Goal: Information Seeking & Learning: Learn about a topic

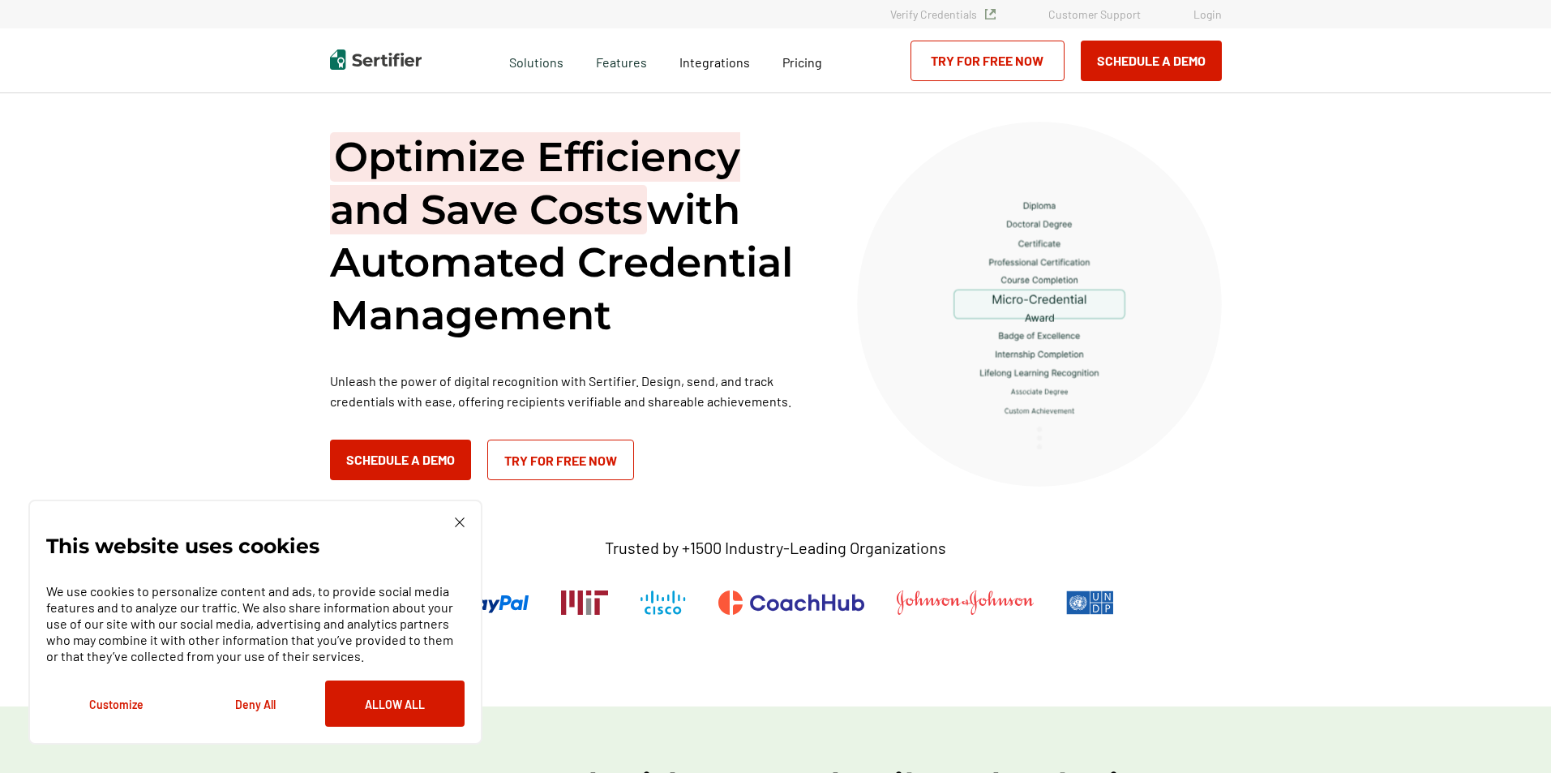
click at [459, 480] on img at bounding box center [460, 522] width 10 height 10
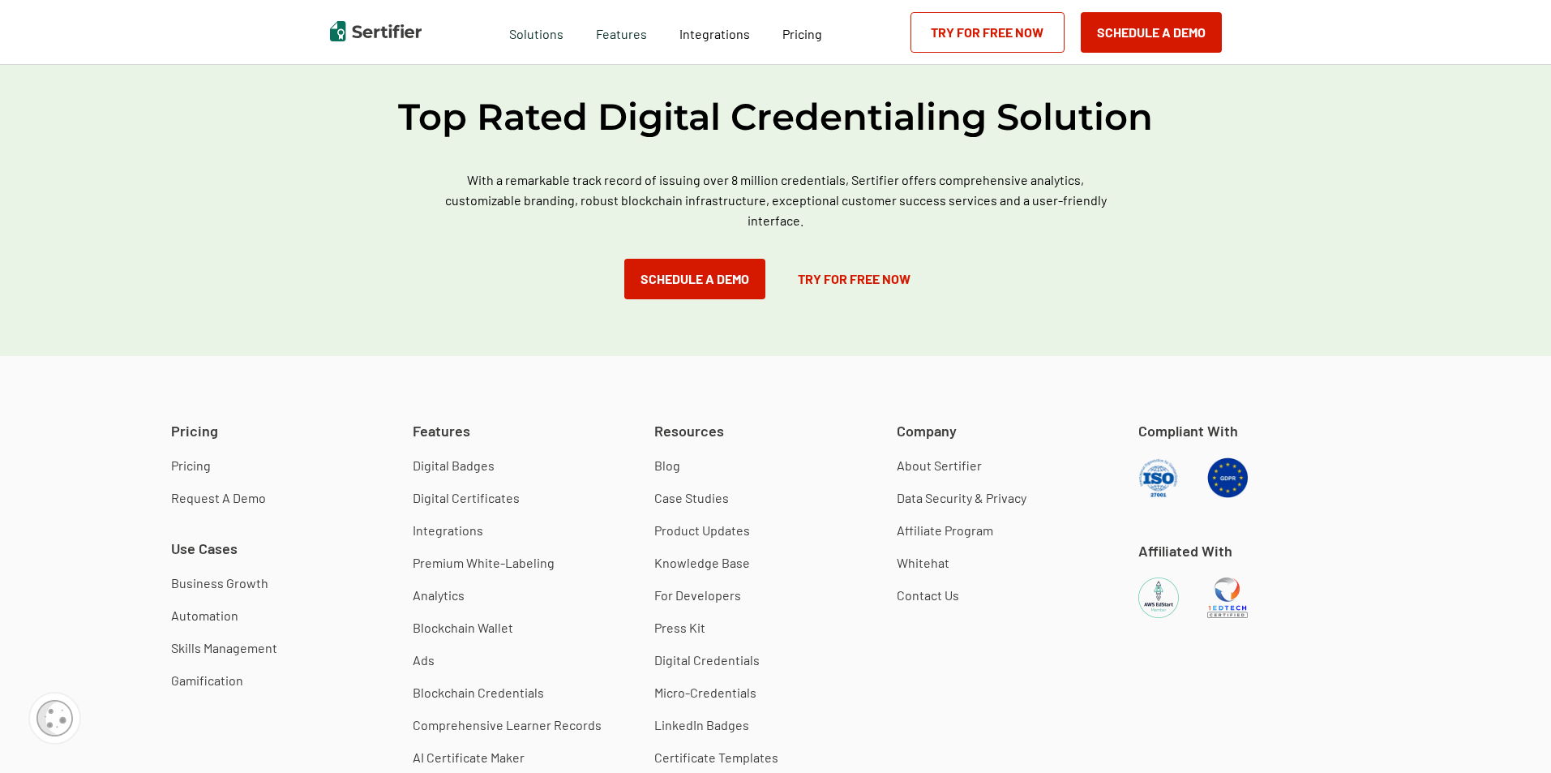
scroll to position [4378, 0]
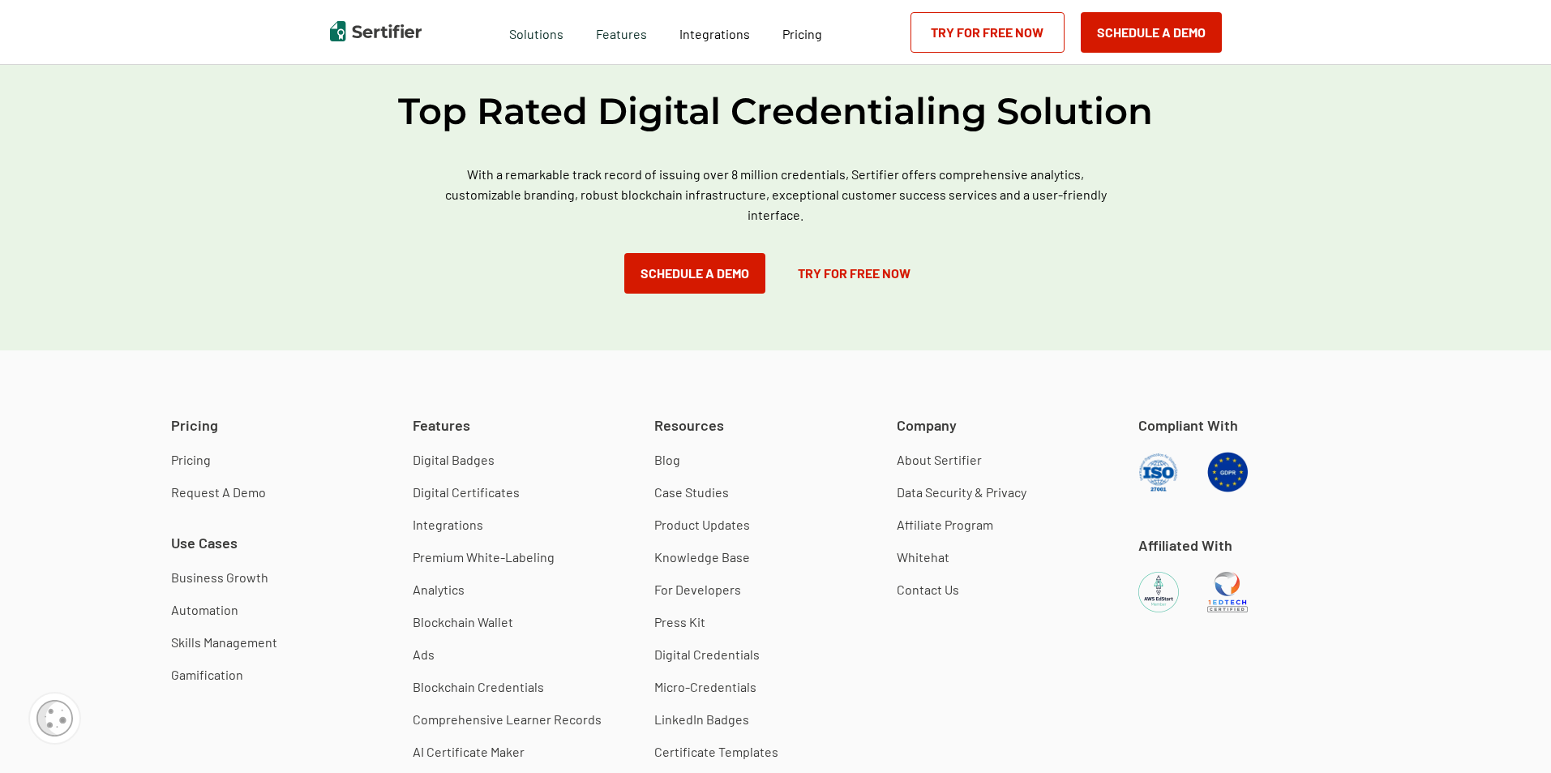
click at [201, 464] on link "Pricing" at bounding box center [191, 460] width 40 height 16
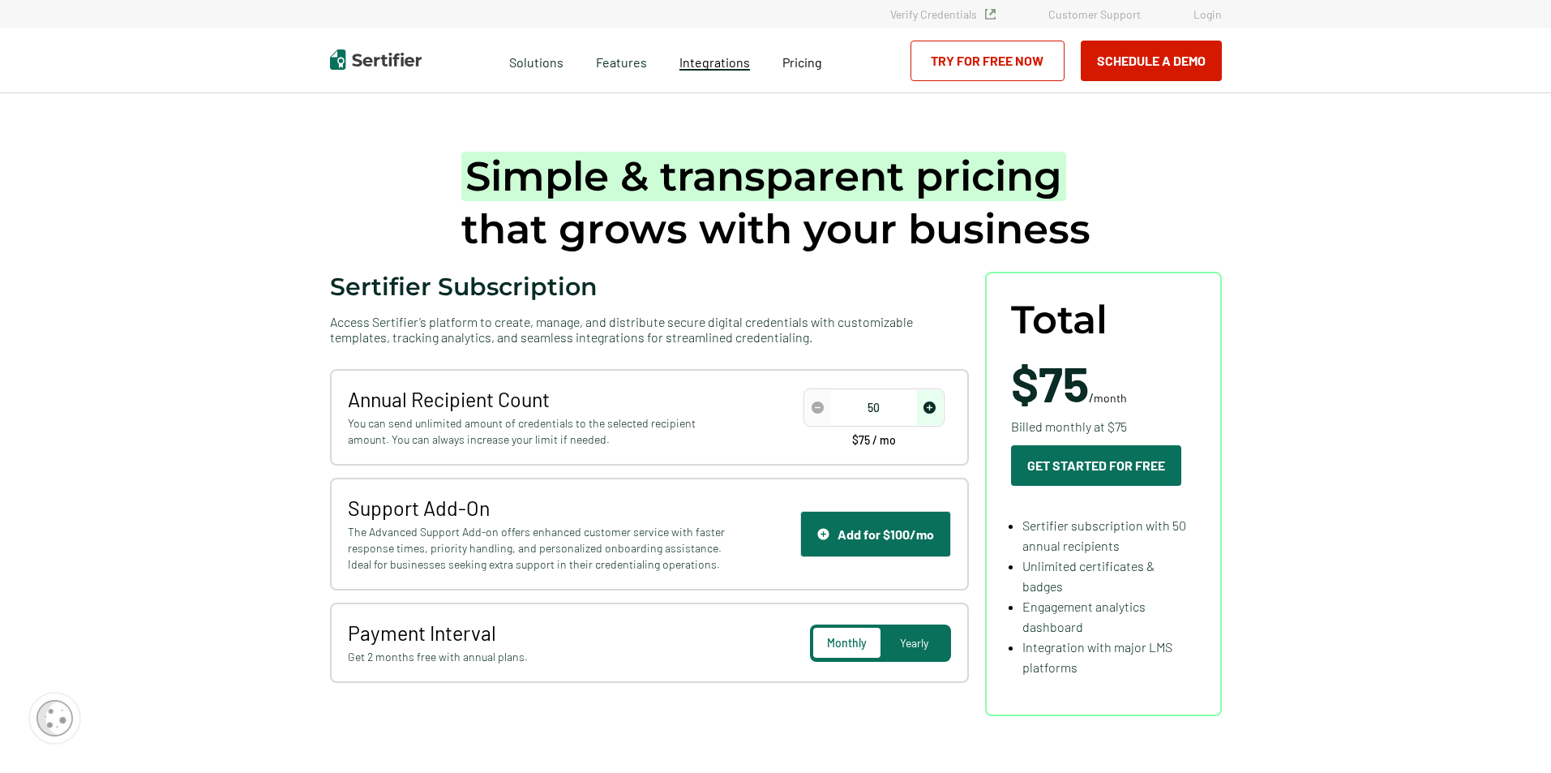
click at [704, 70] on link "Integrations" at bounding box center [714, 60] width 71 height 20
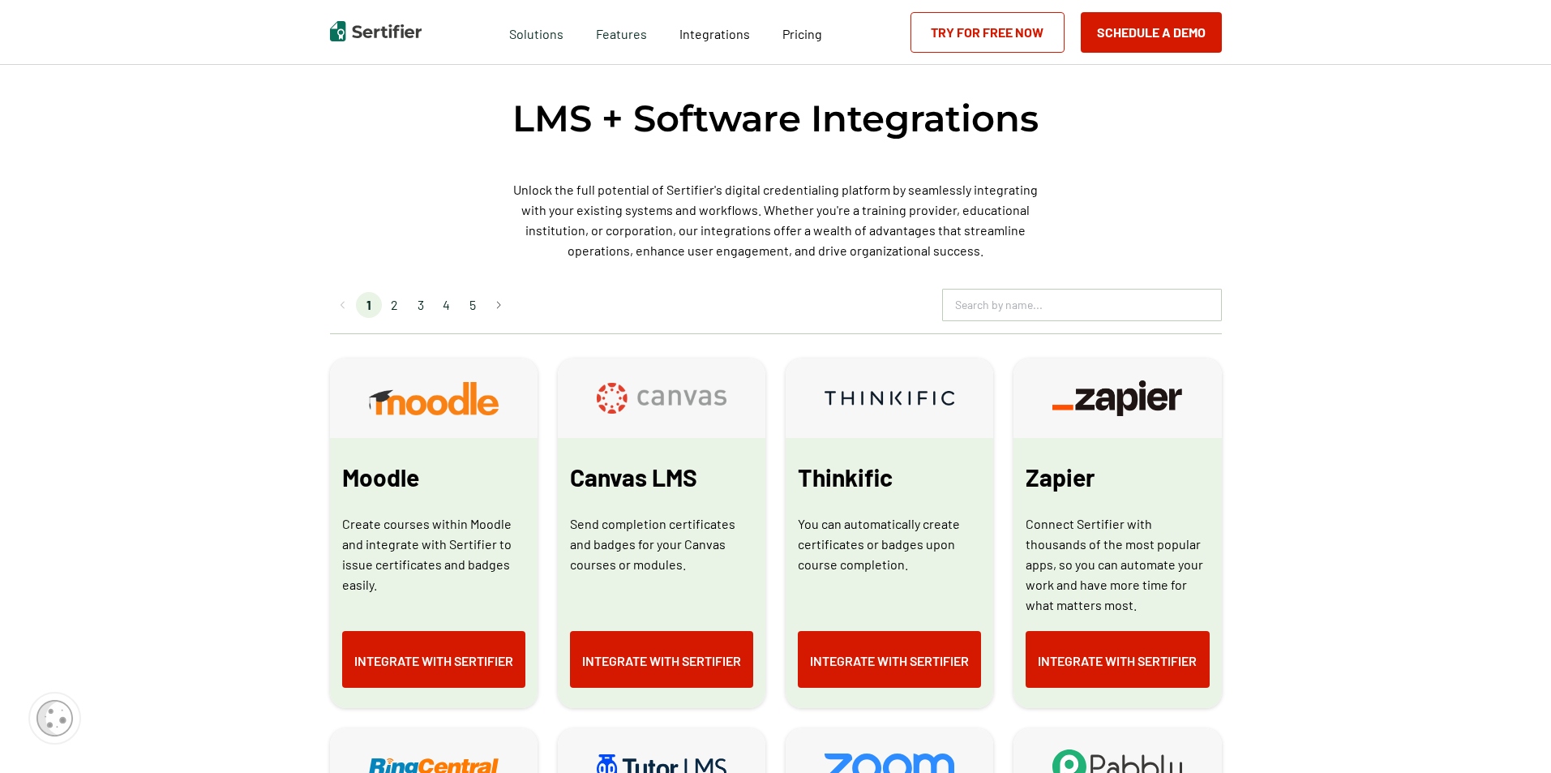
scroll to position [649, 0]
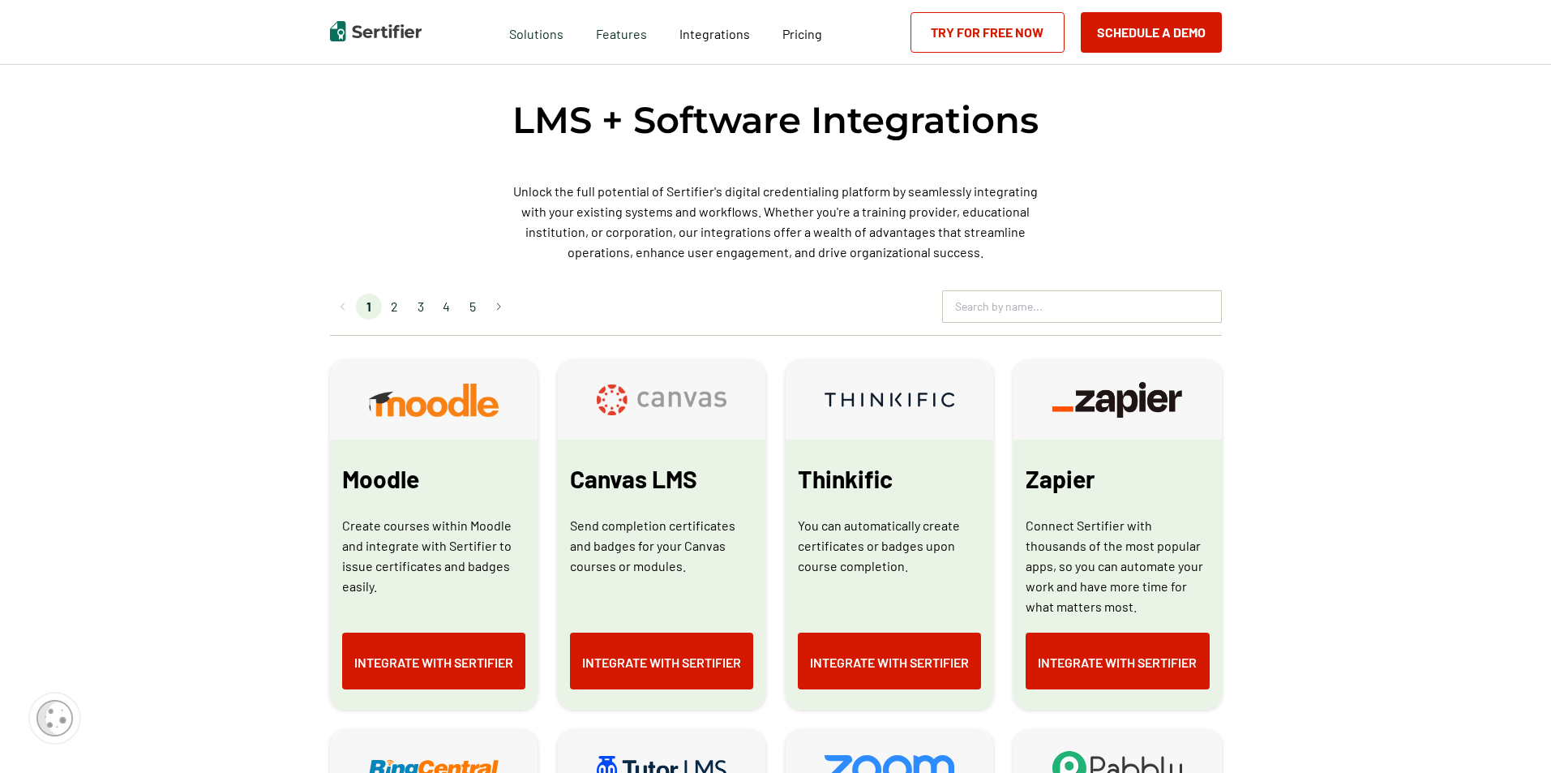
click at [403, 308] on li "2" at bounding box center [395, 307] width 26 height 26
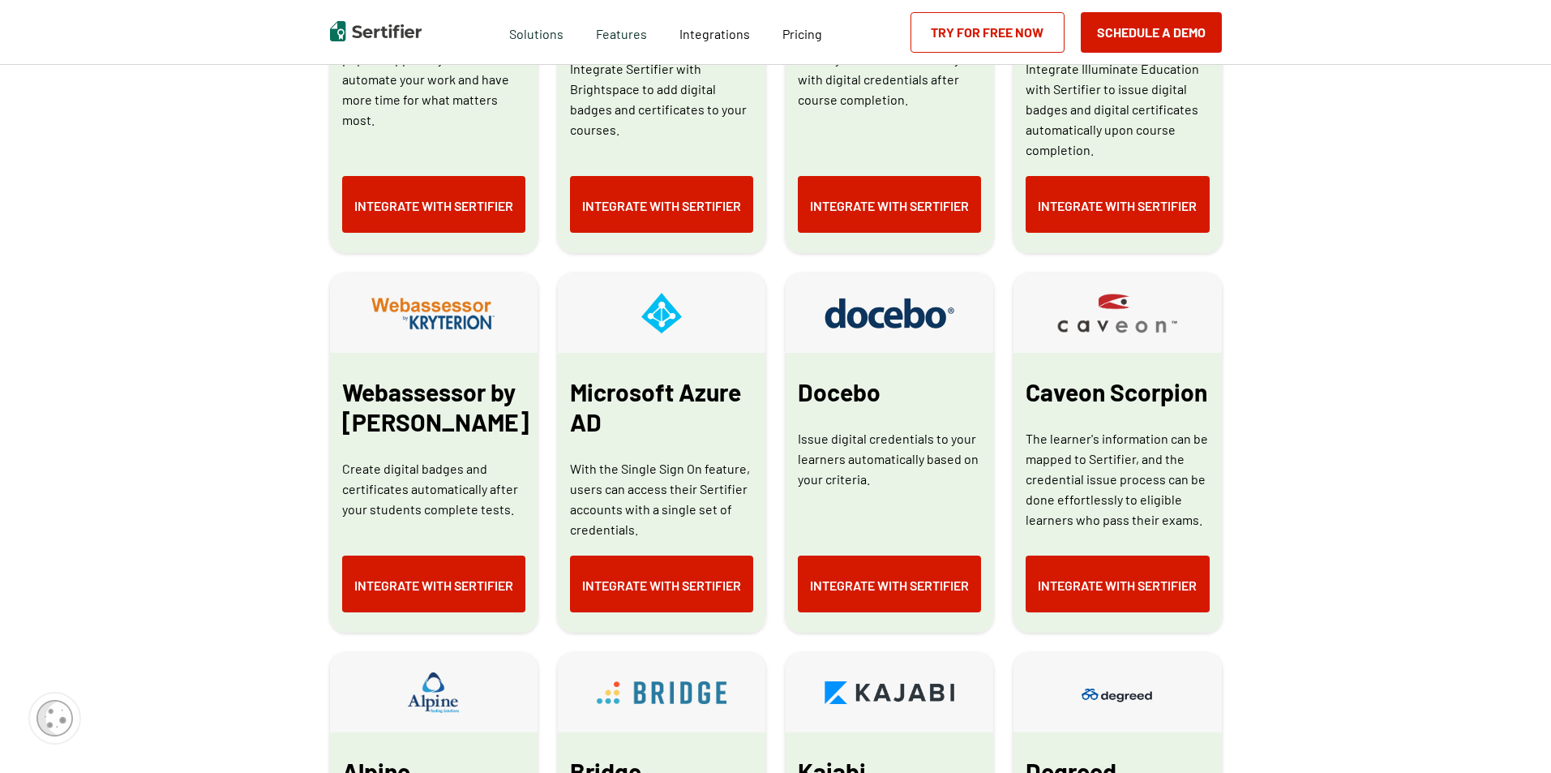
scroll to position [730, 0]
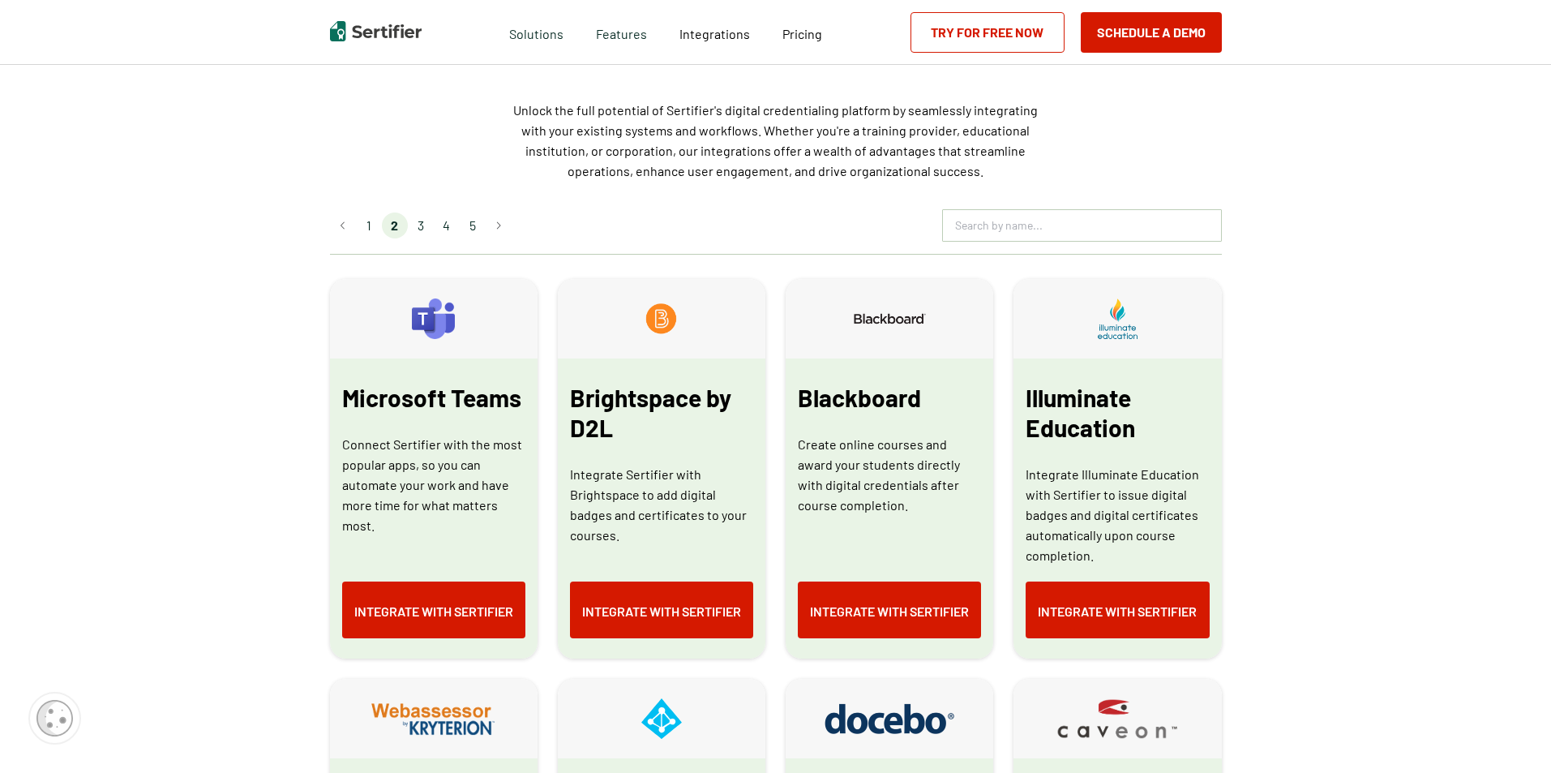
click at [422, 228] on li "3" at bounding box center [421, 225] width 26 height 26
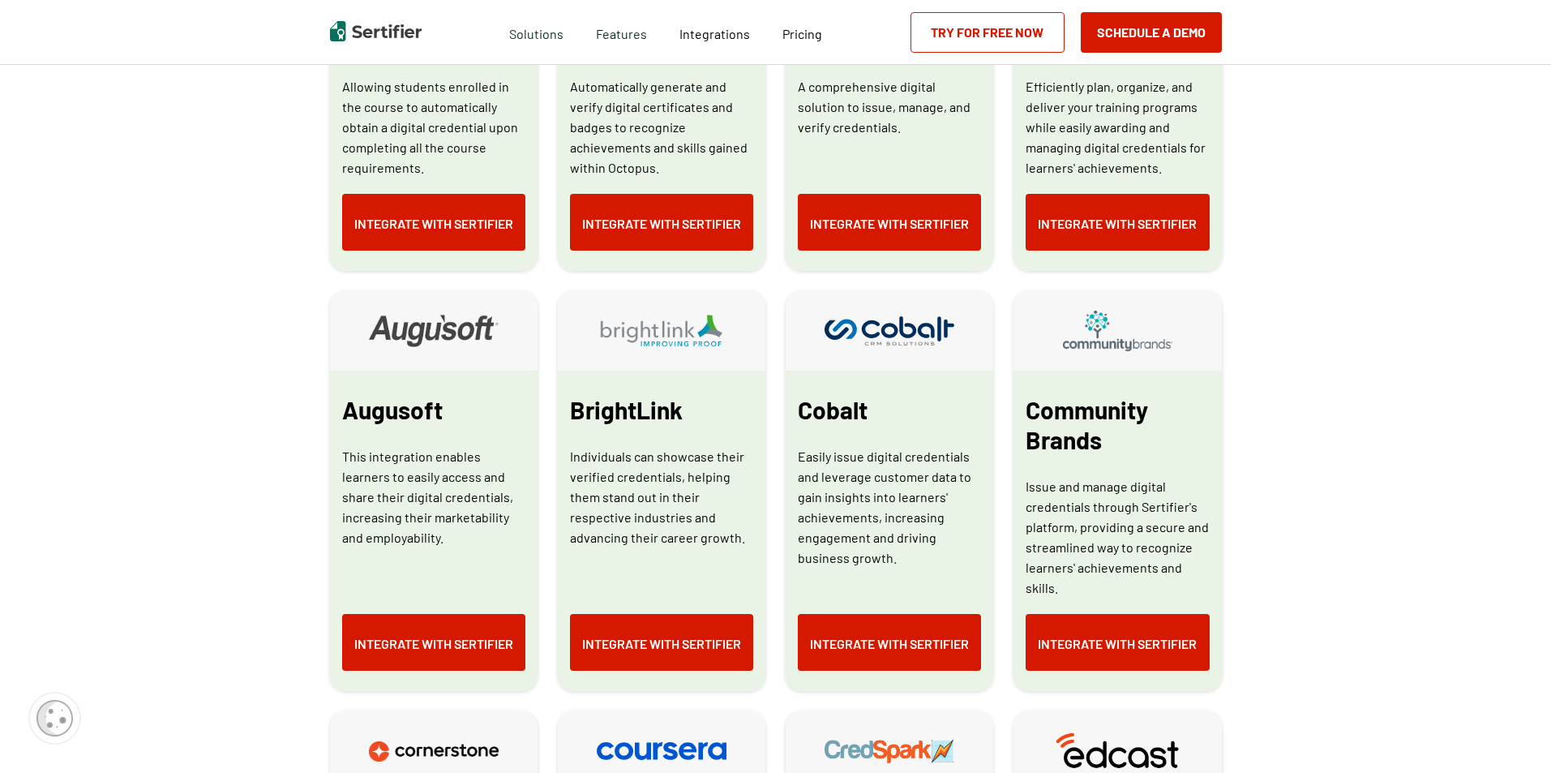
scroll to position [811, 0]
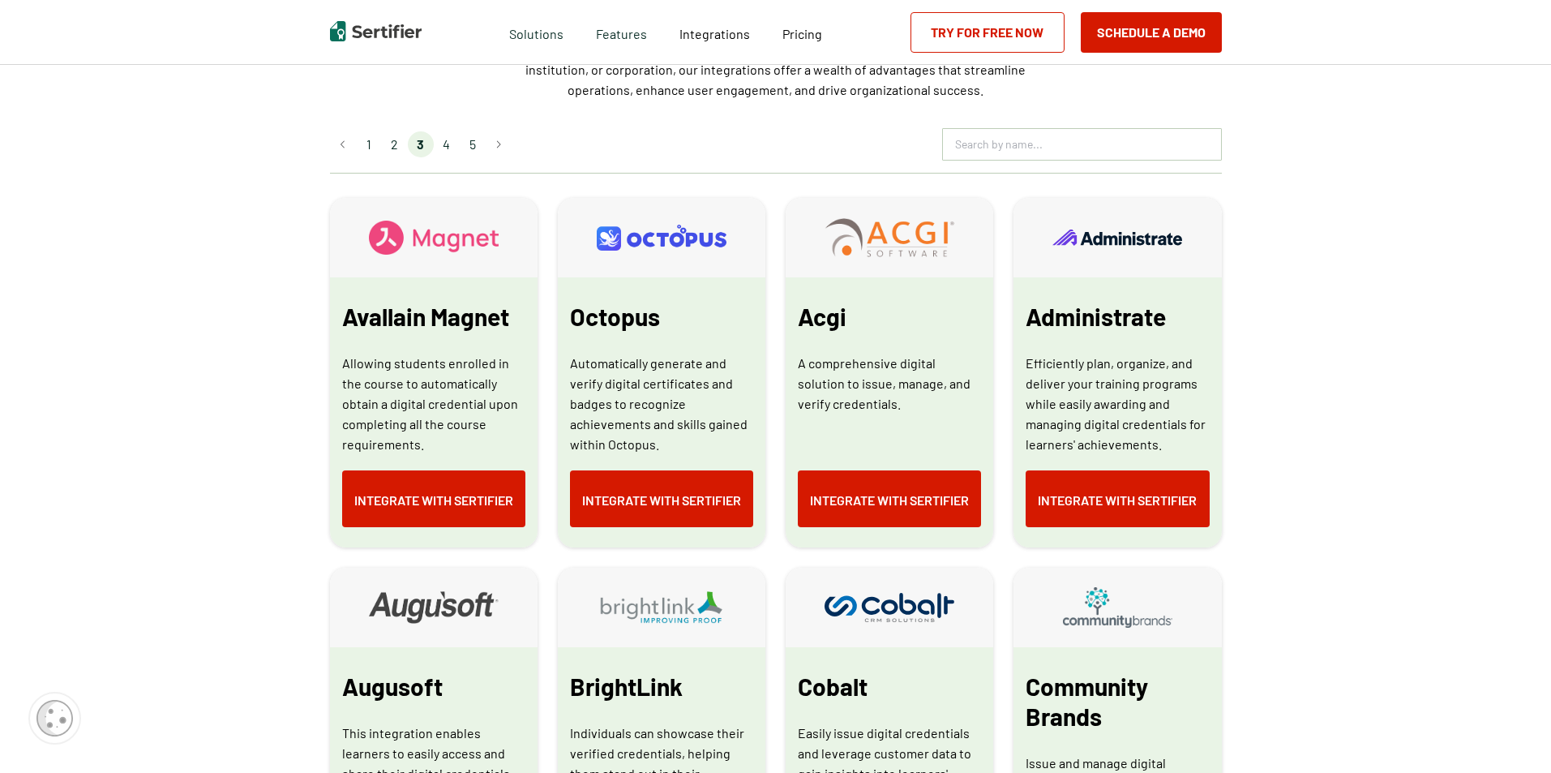
click at [451, 146] on li "4" at bounding box center [447, 144] width 26 height 26
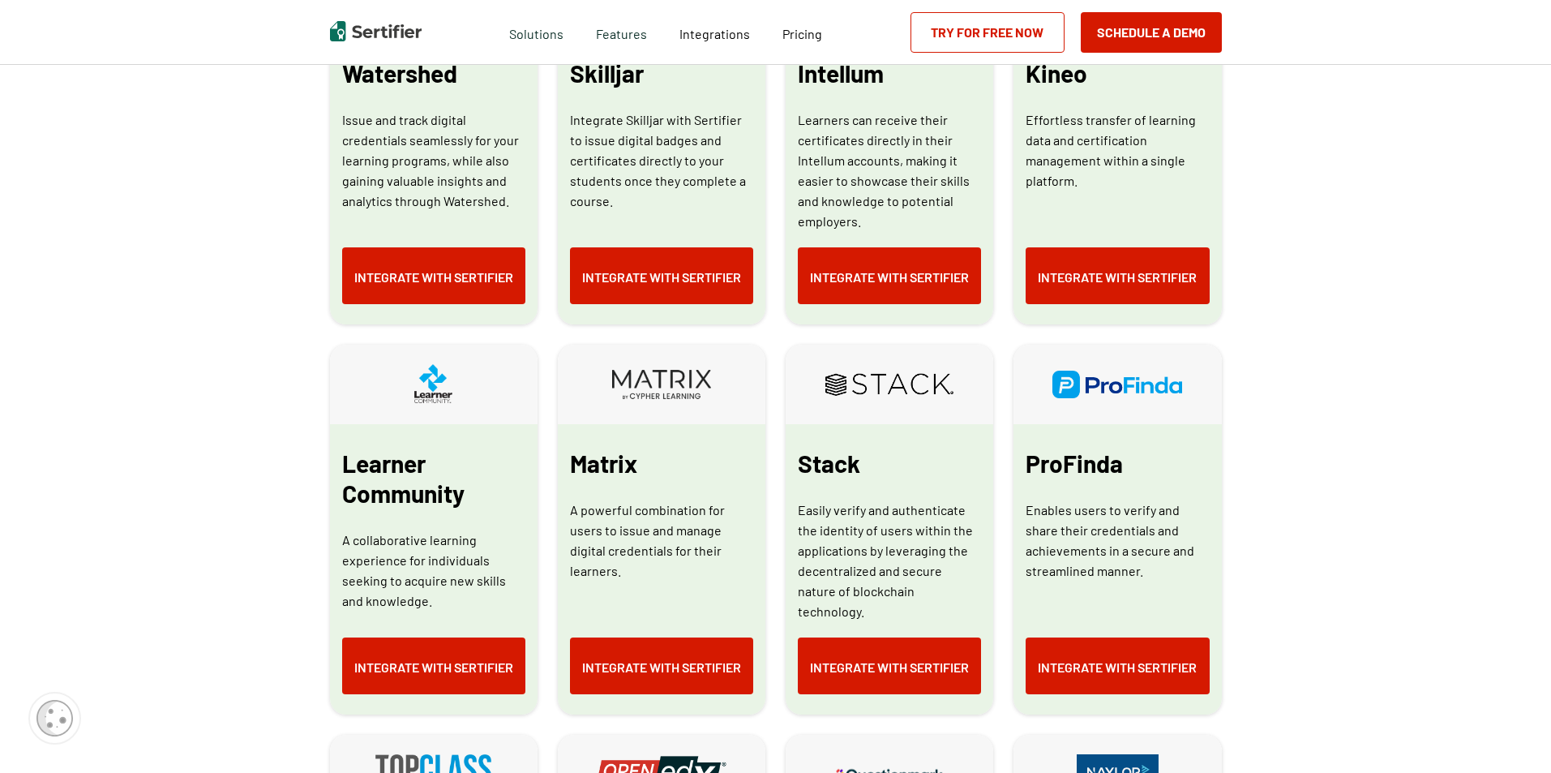
scroll to position [649, 0]
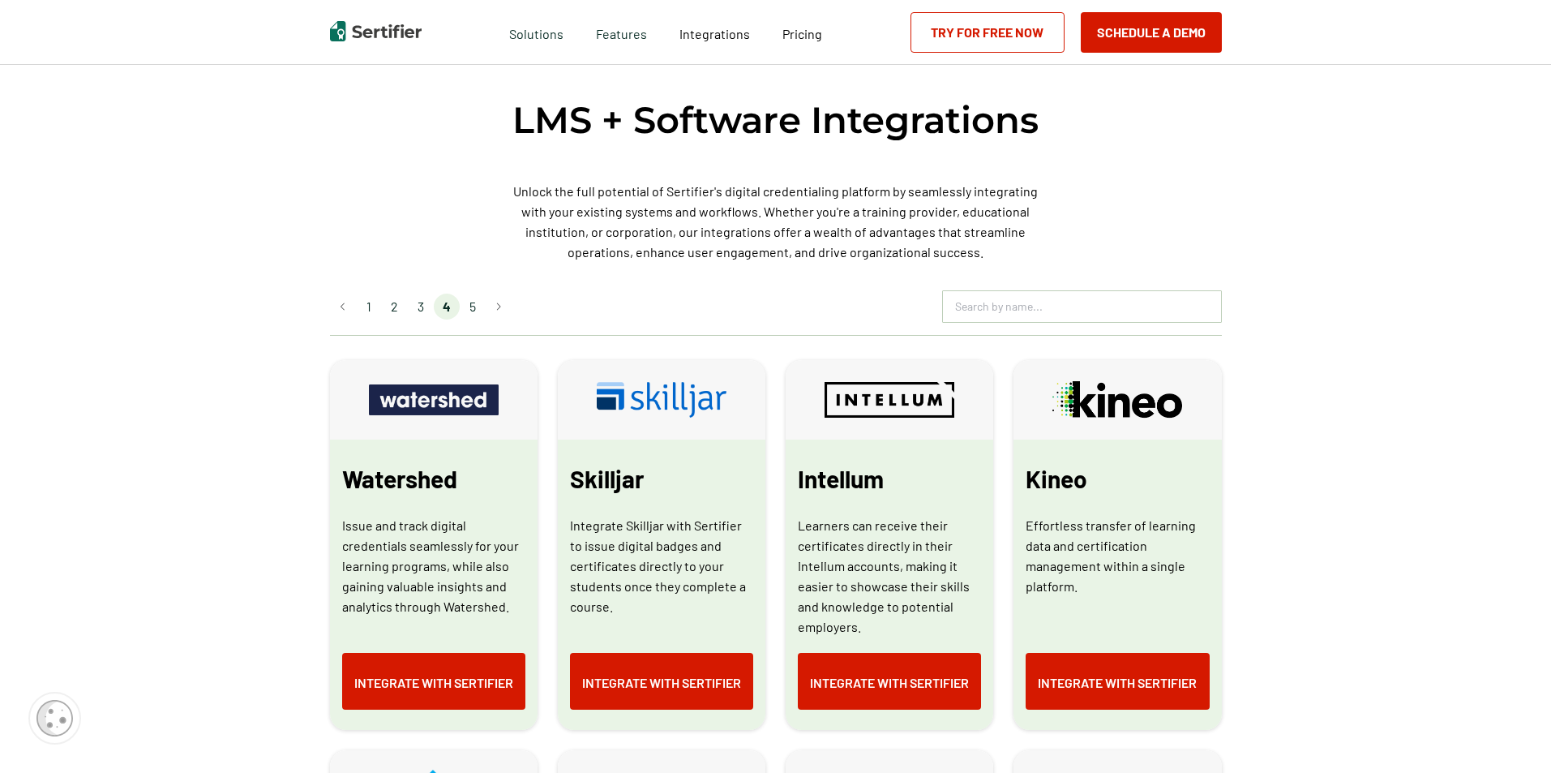
click at [479, 305] on li "5" at bounding box center [473, 307] width 26 height 26
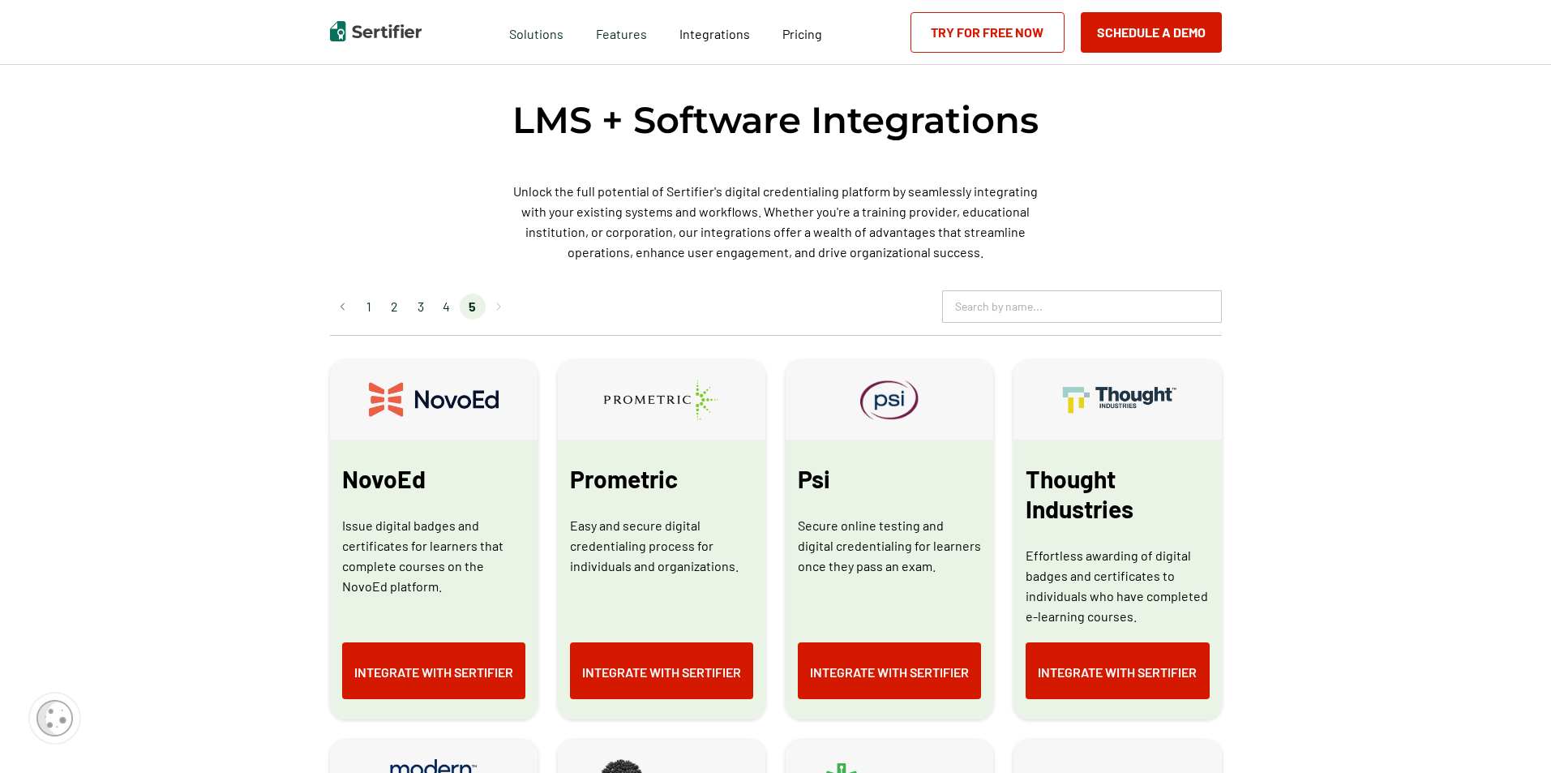
click at [373, 311] on li "1" at bounding box center [369, 307] width 26 height 26
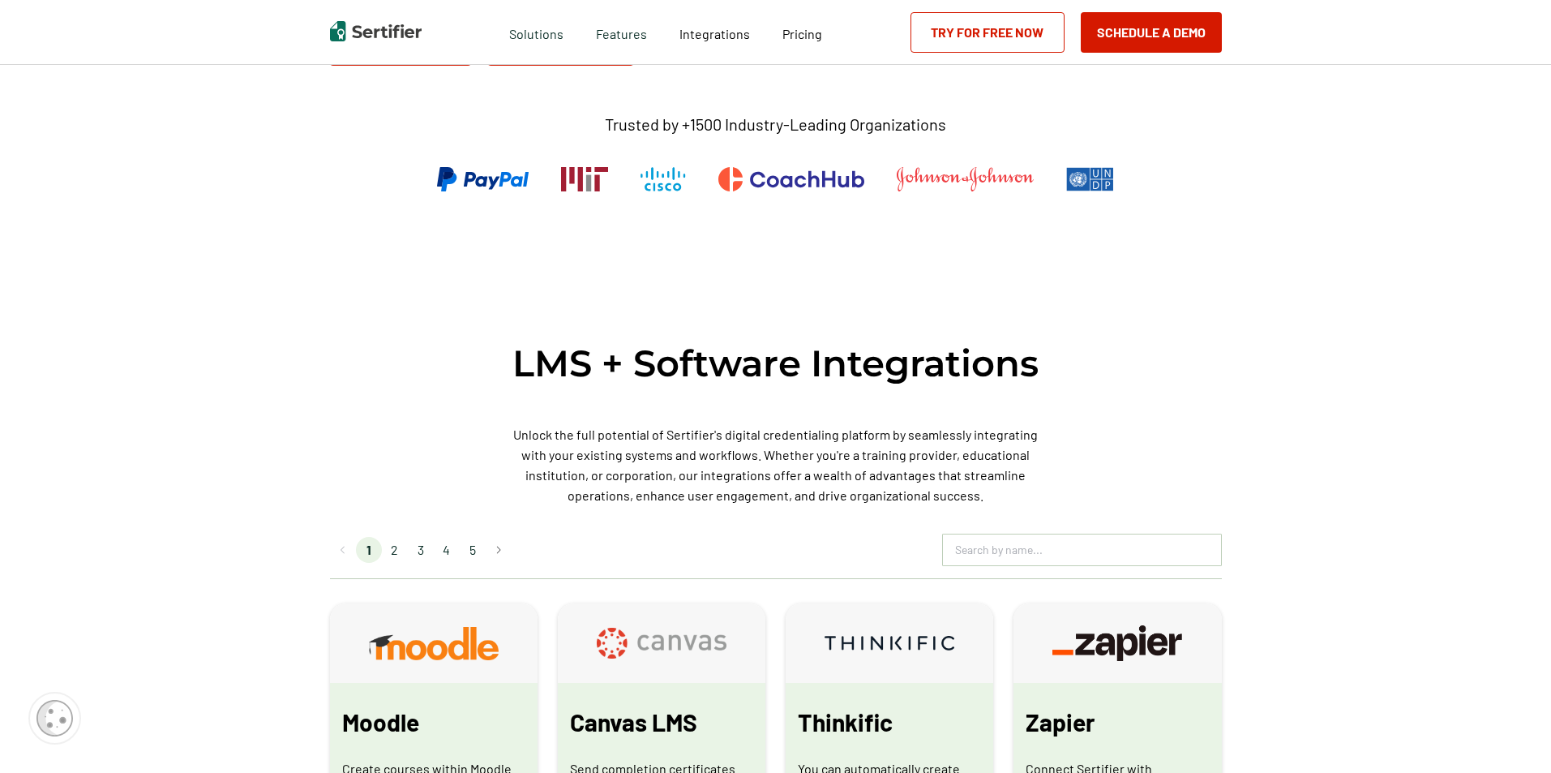
scroll to position [568, 0]
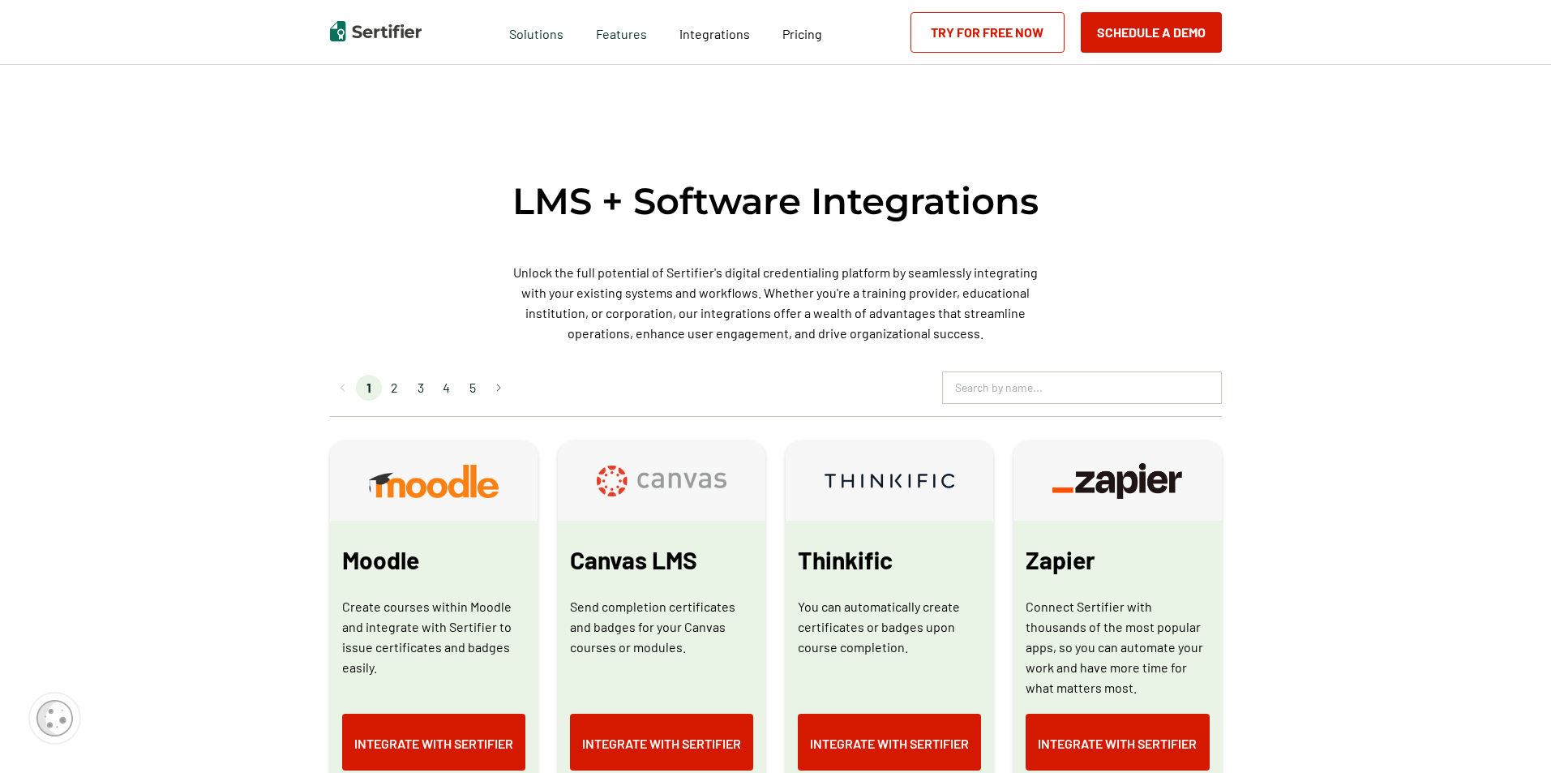
click at [399, 387] on li "2" at bounding box center [395, 388] width 26 height 26
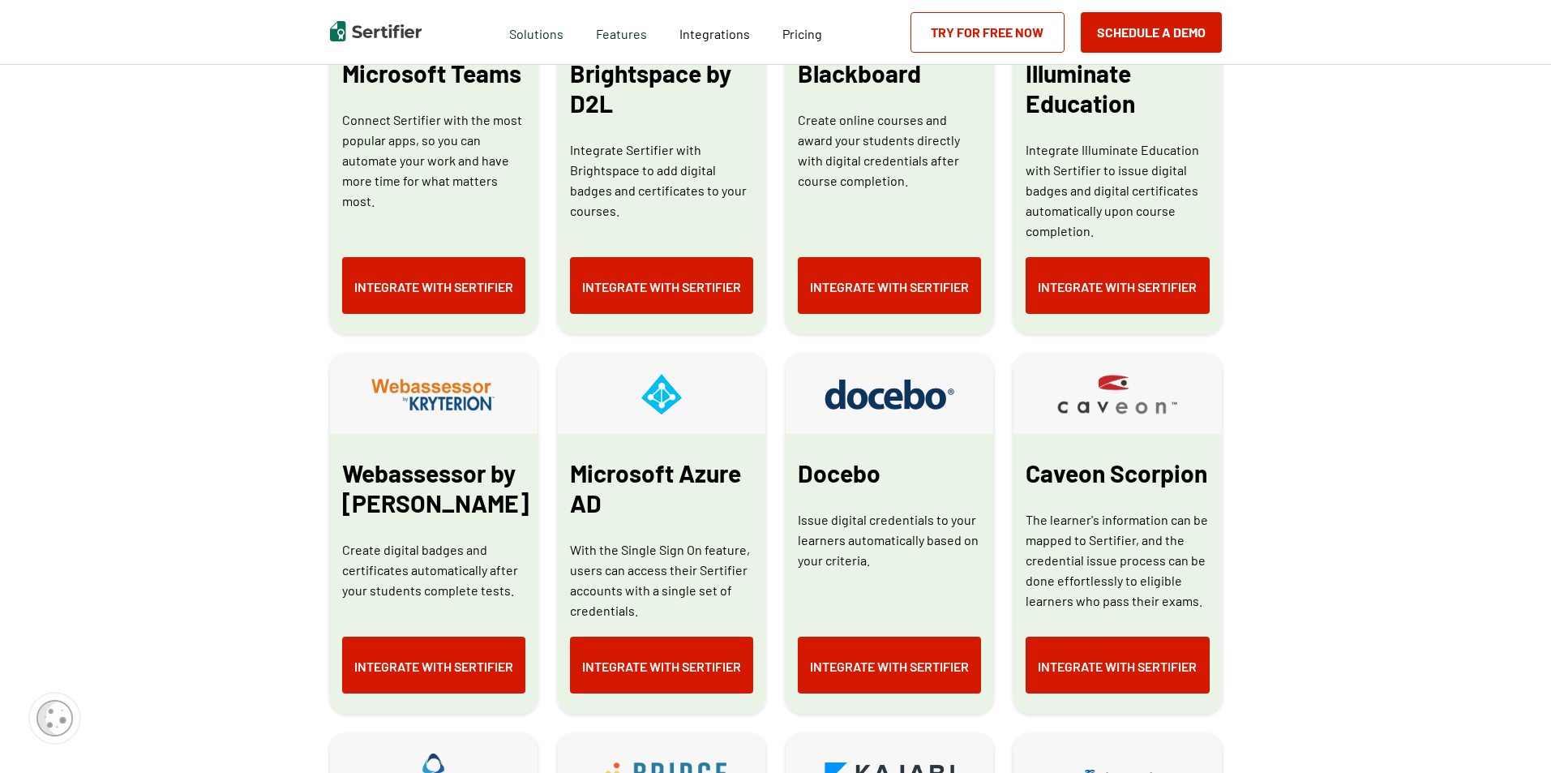
scroll to position [405, 0]
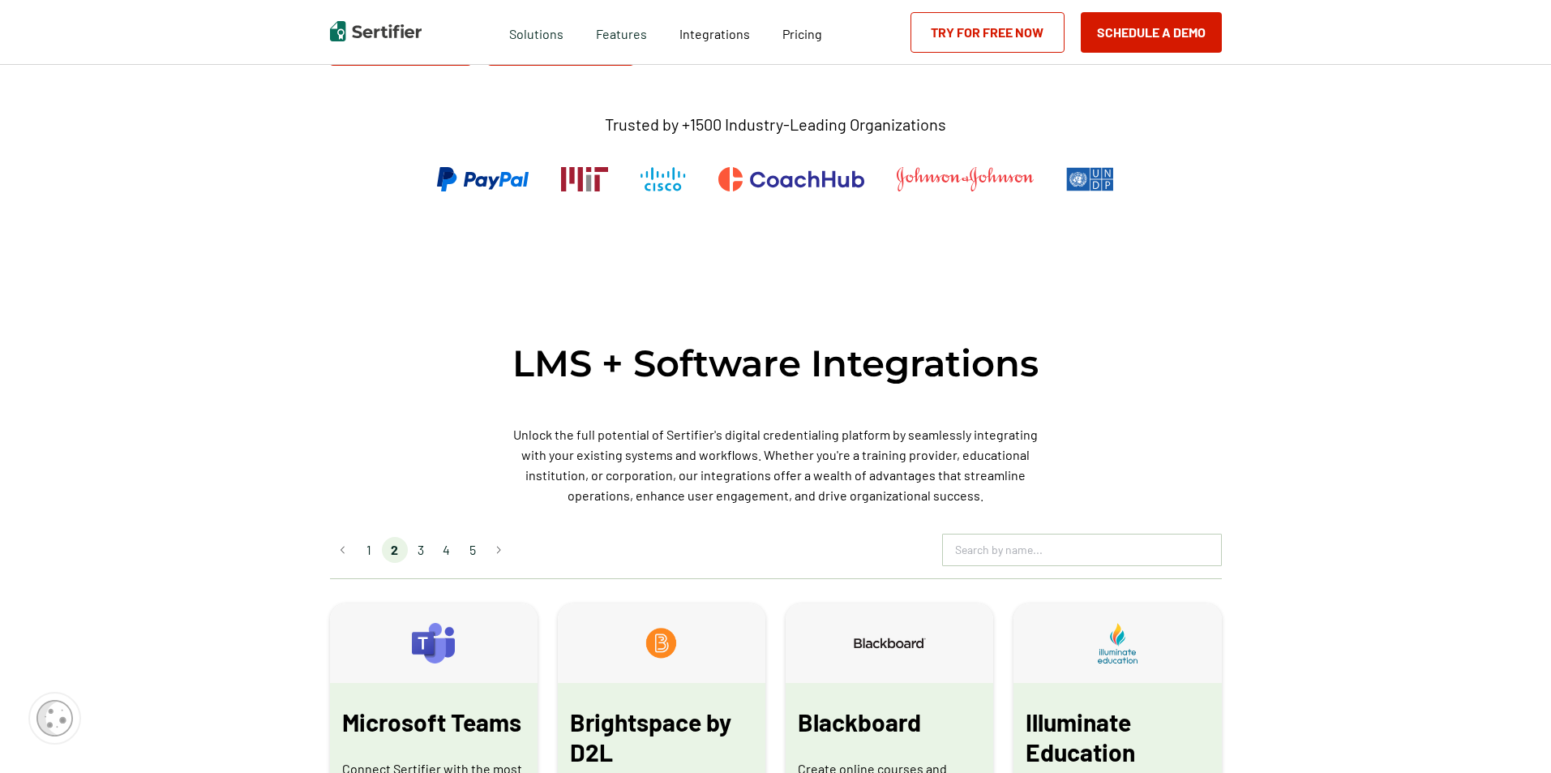
click at [423, 480] on li "3" at bounding box center [421, 550] width 26 height 26
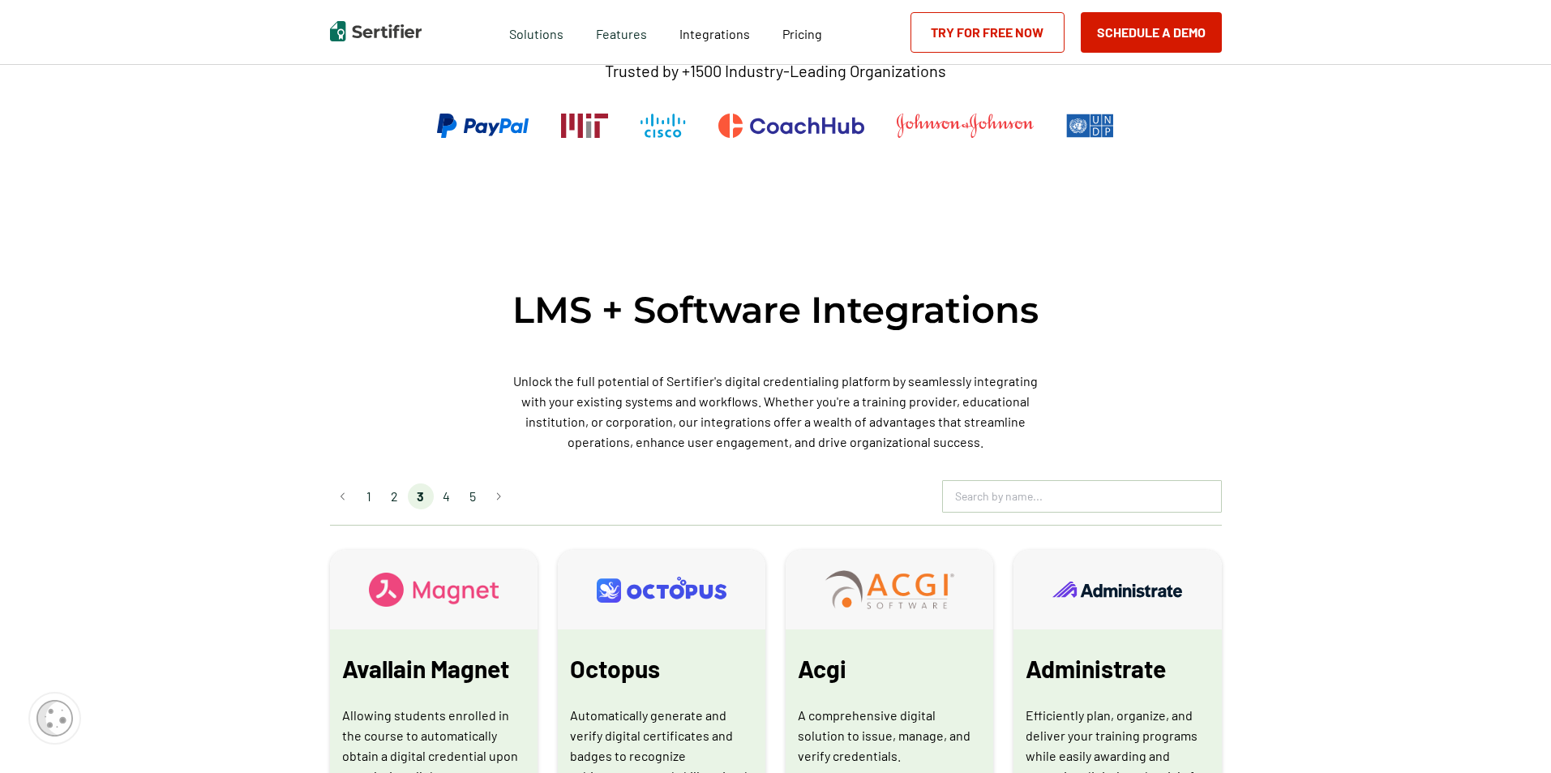
scroll to position [324, 0]
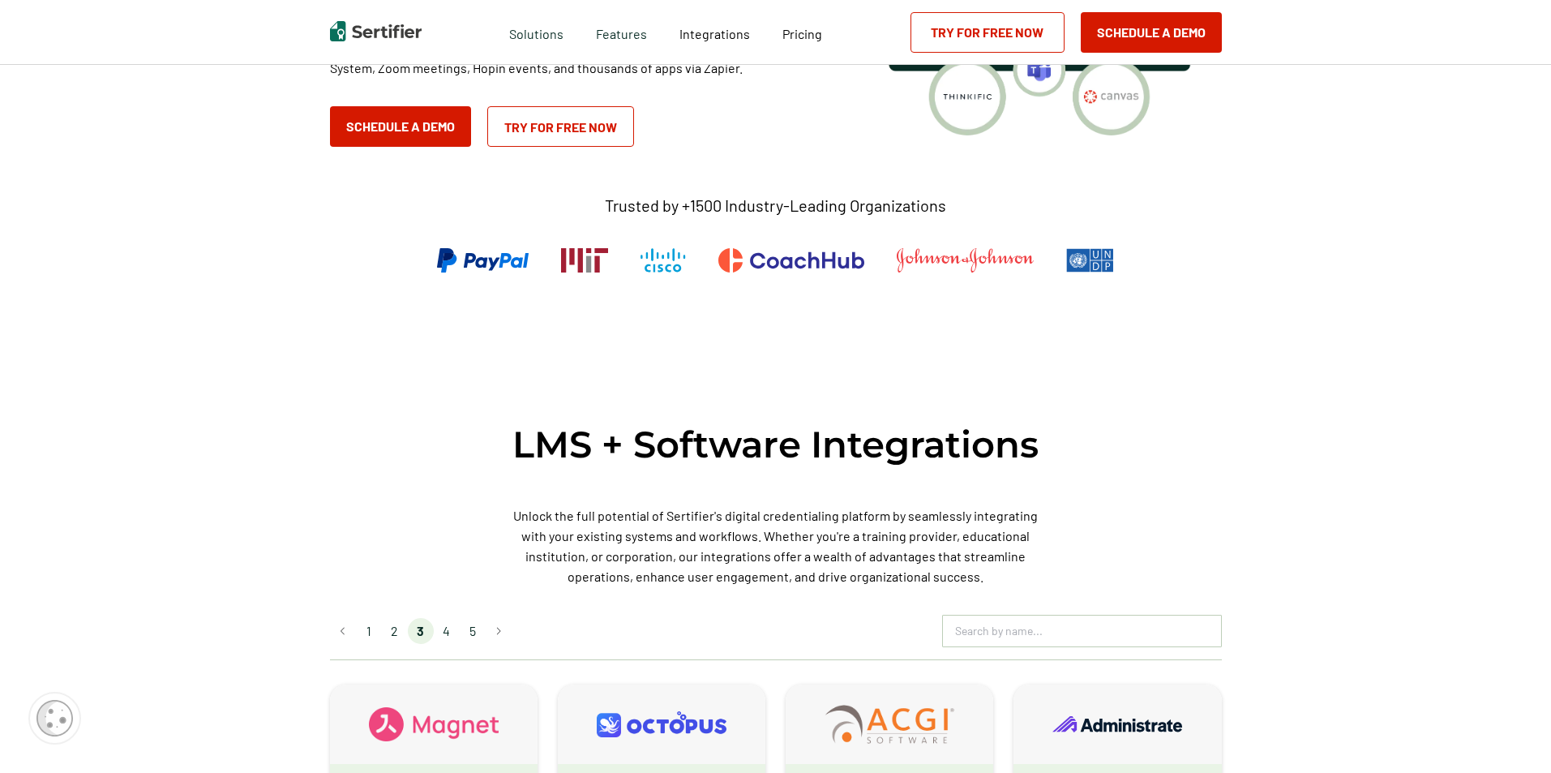
click at [449, 480] on li "4" at bounding box center [447, 631] width 26 height 26
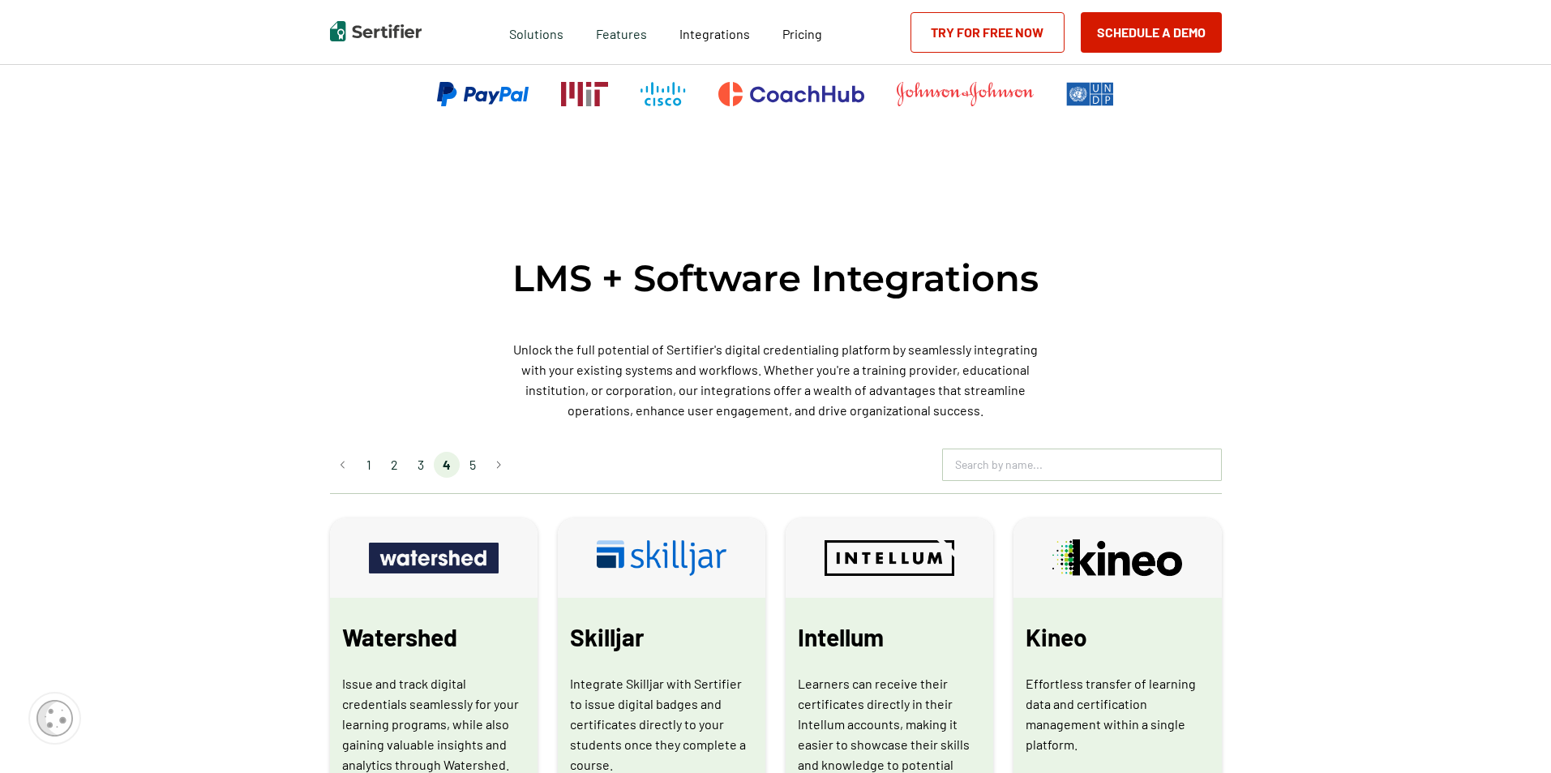
scroll to position [486, 0]
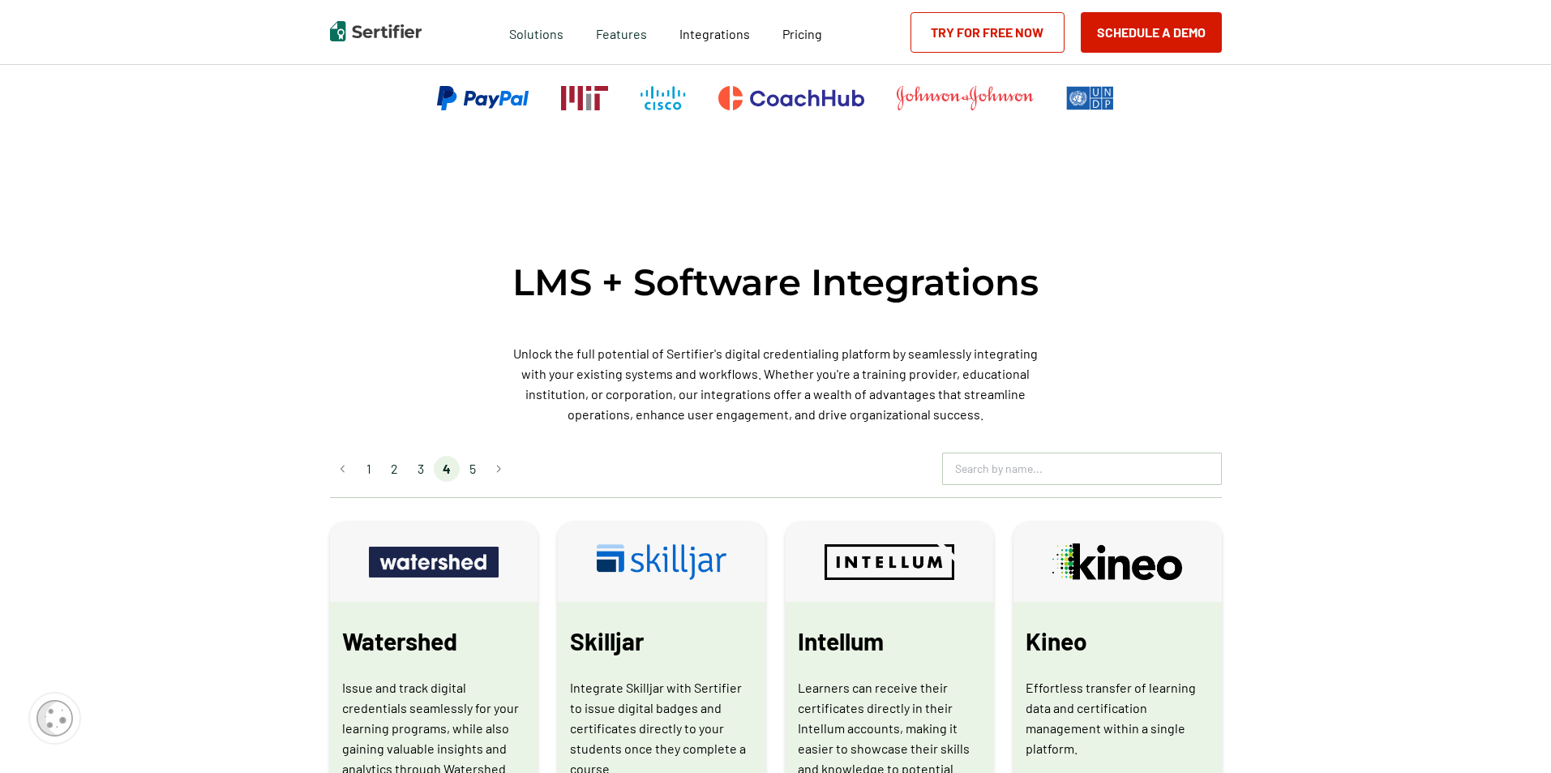
click at [480, 465] on li "5" at bounding box center [473, 469] width 26 height 26
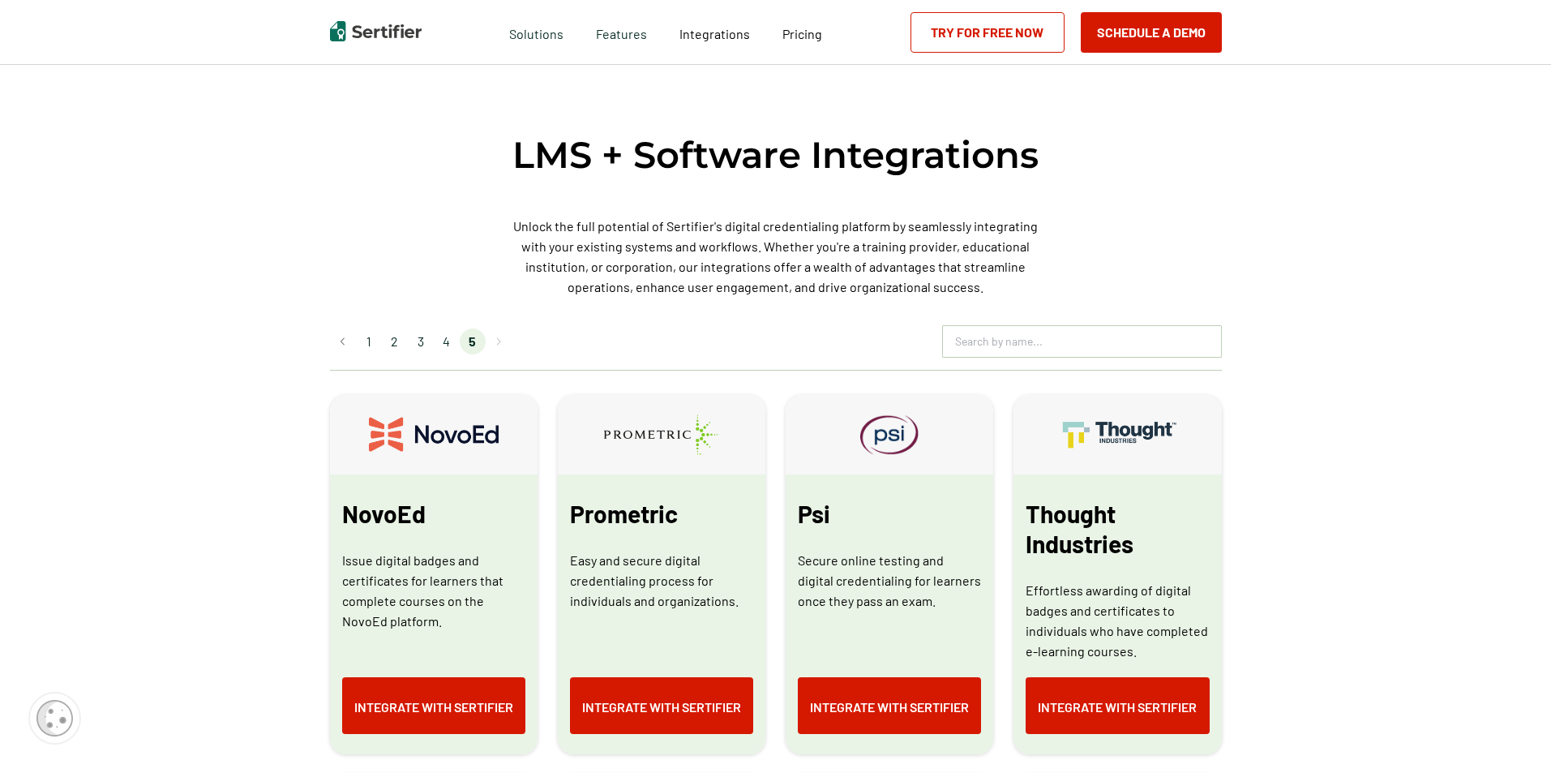
scroll to position [568, 0]
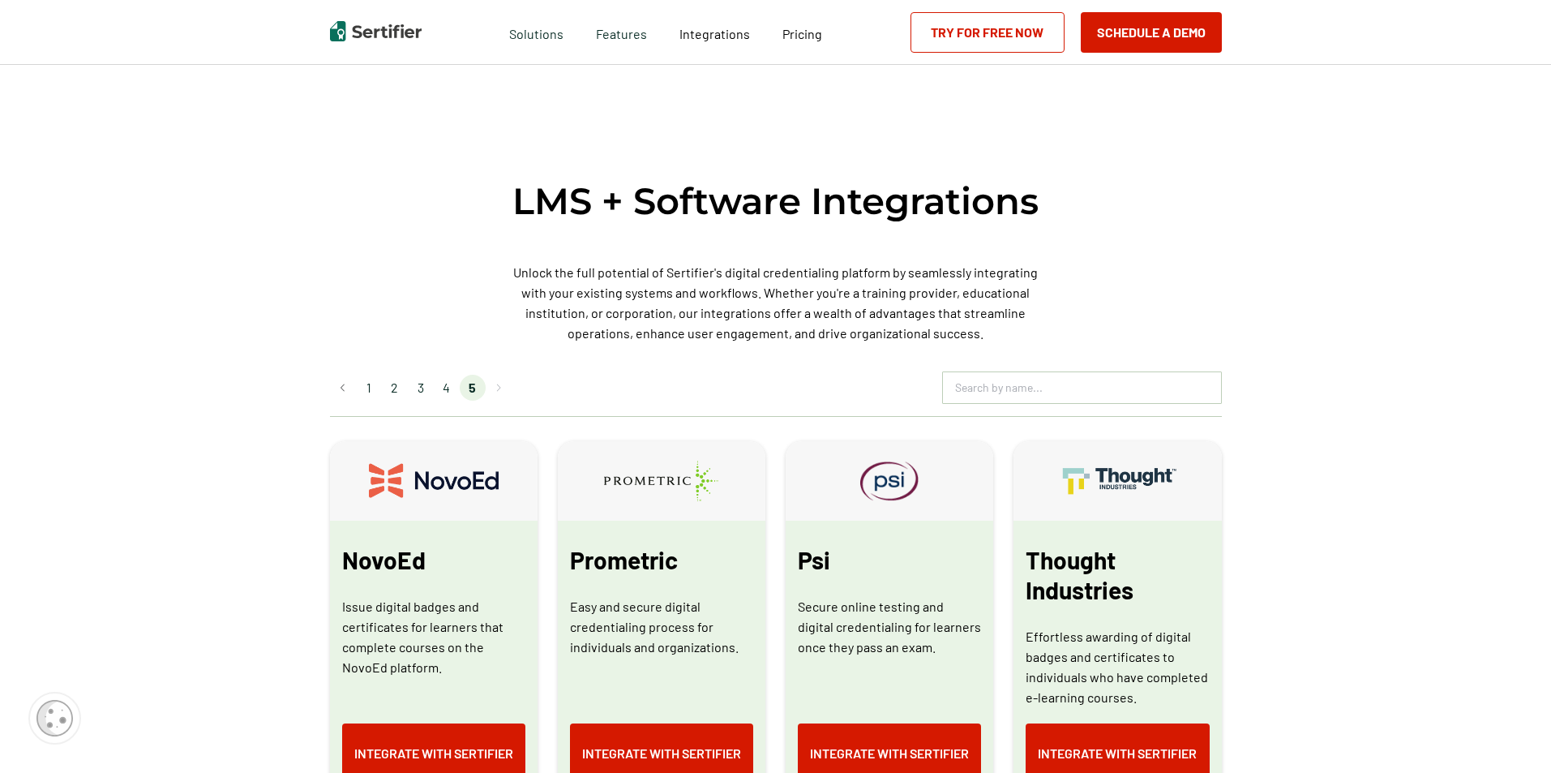
click at [374, 379] on li "1" at bounding box center [369, 388] width 26 height 26
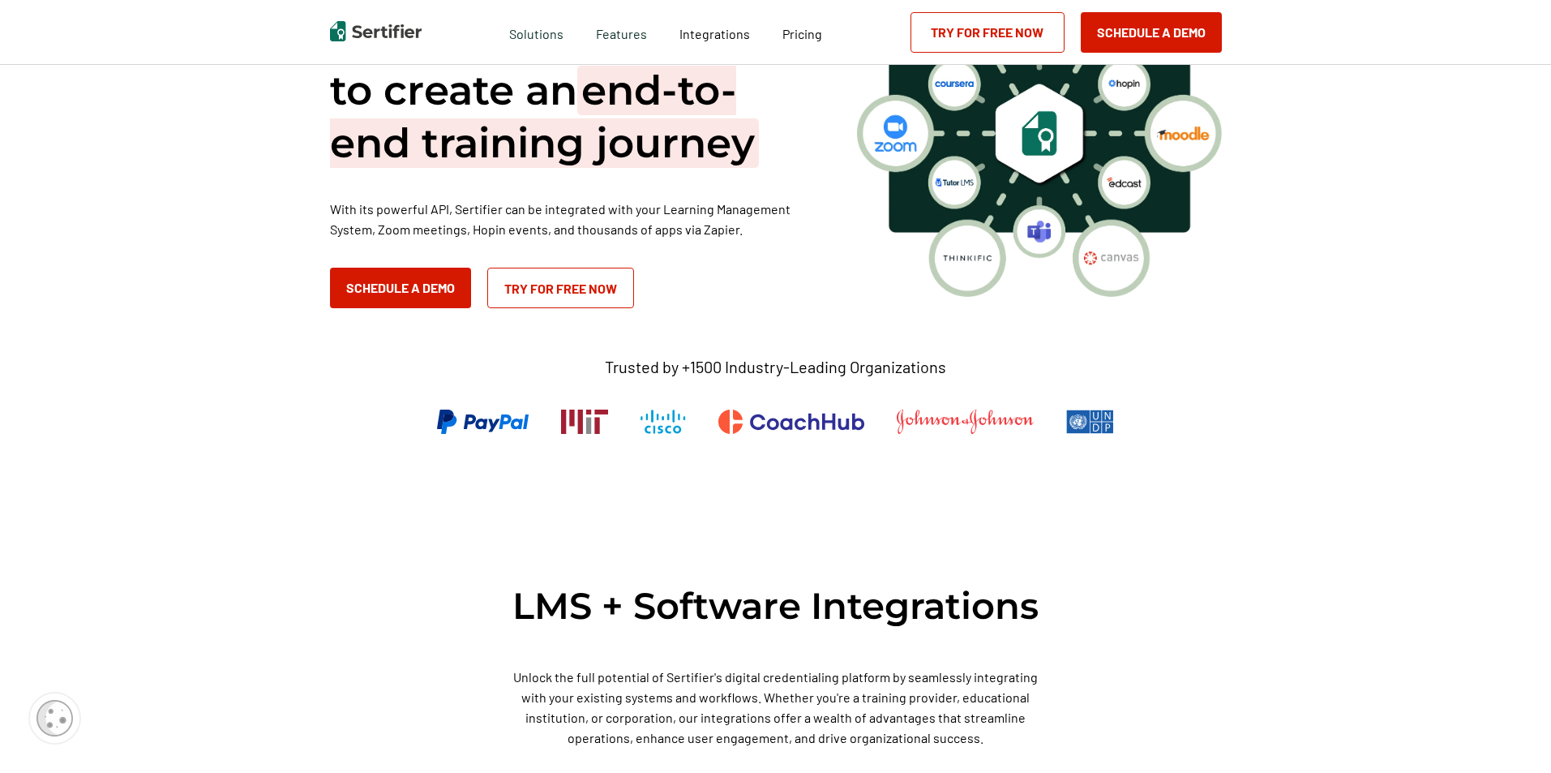
scroll to position [0, 0]
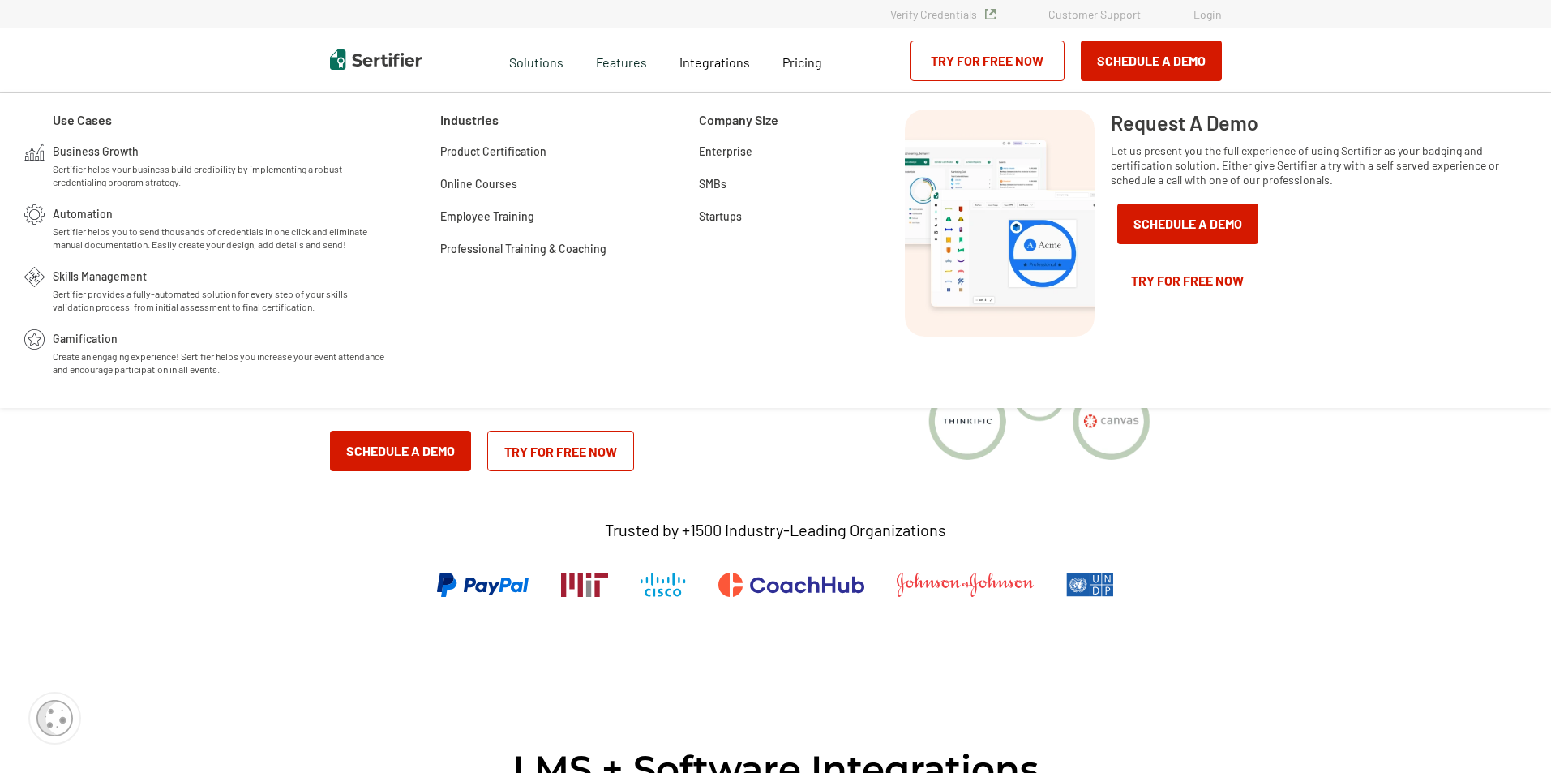
click at [359, 50] on img at bounding box center [376, 59] width 92 height 20
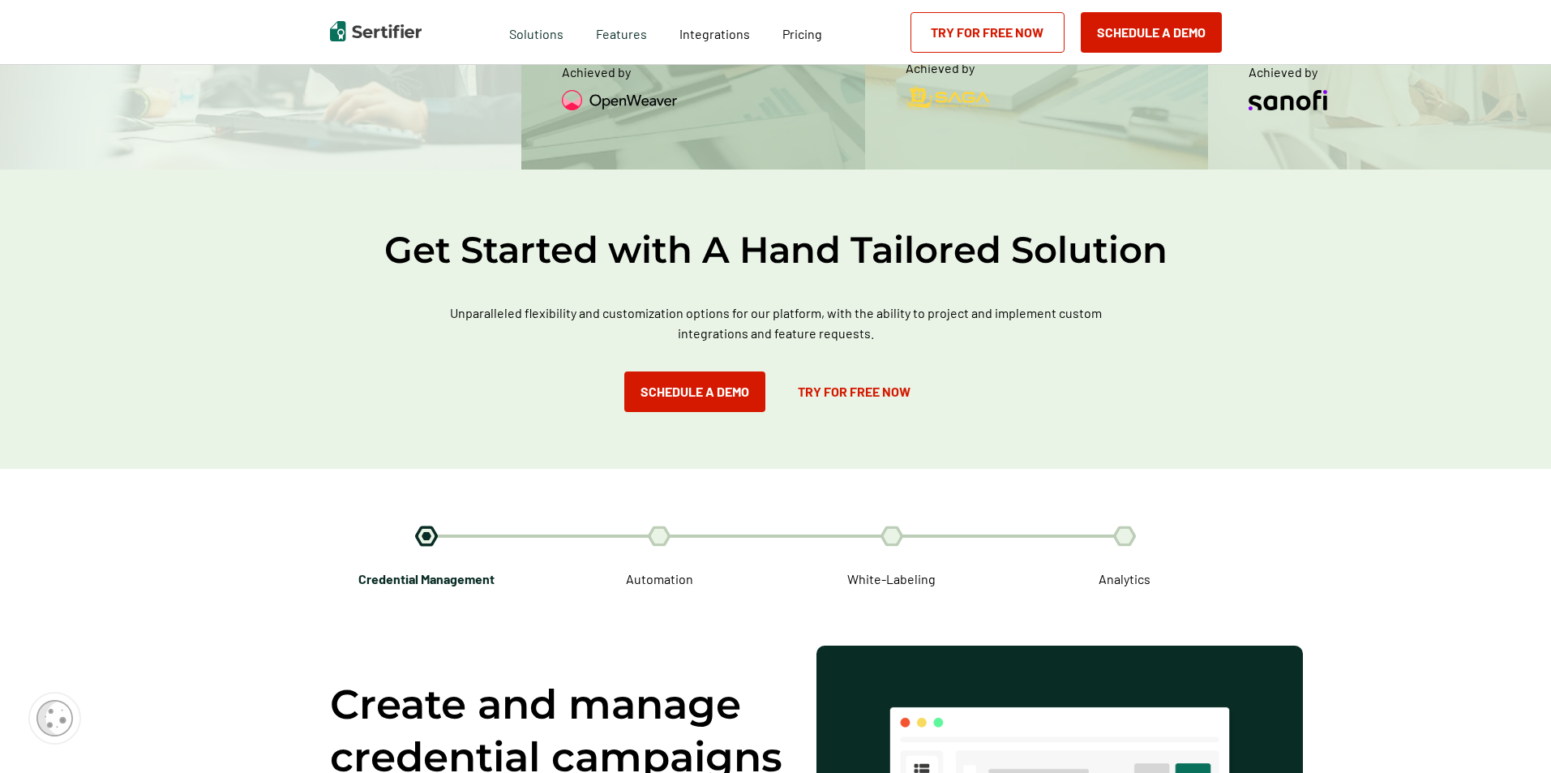
scroll to position [2595, 0]
